Goal: Browse casually

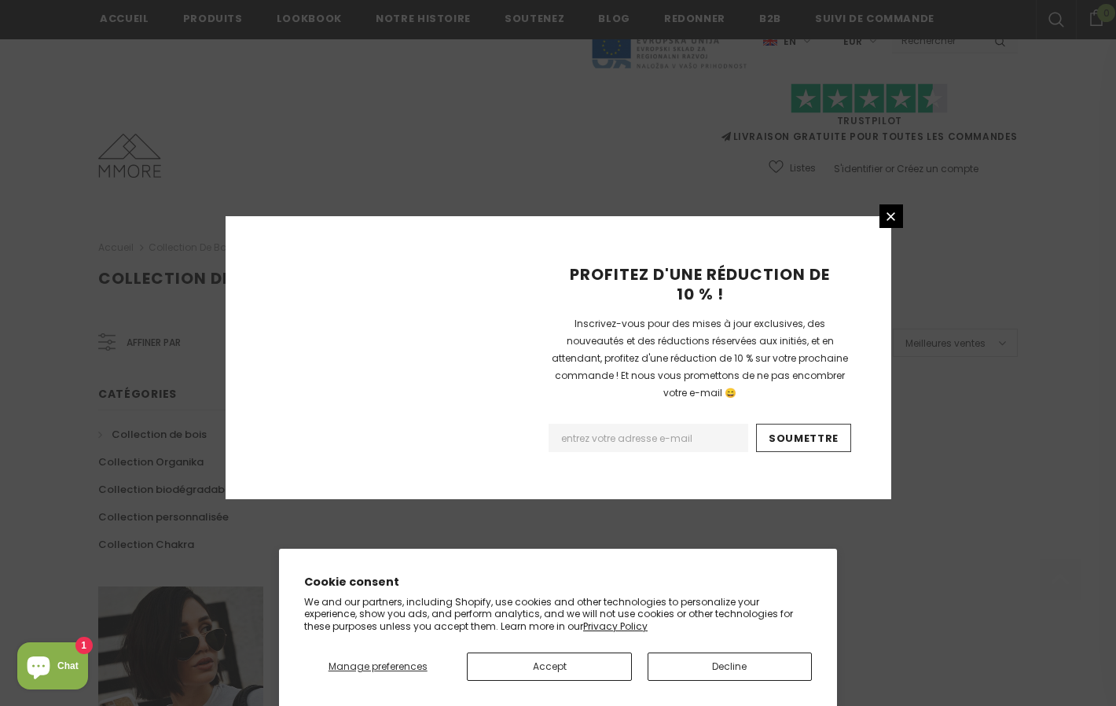
scroll to position [943, 0]
